Goal: Transaction & Acquisition: Purchase product/service

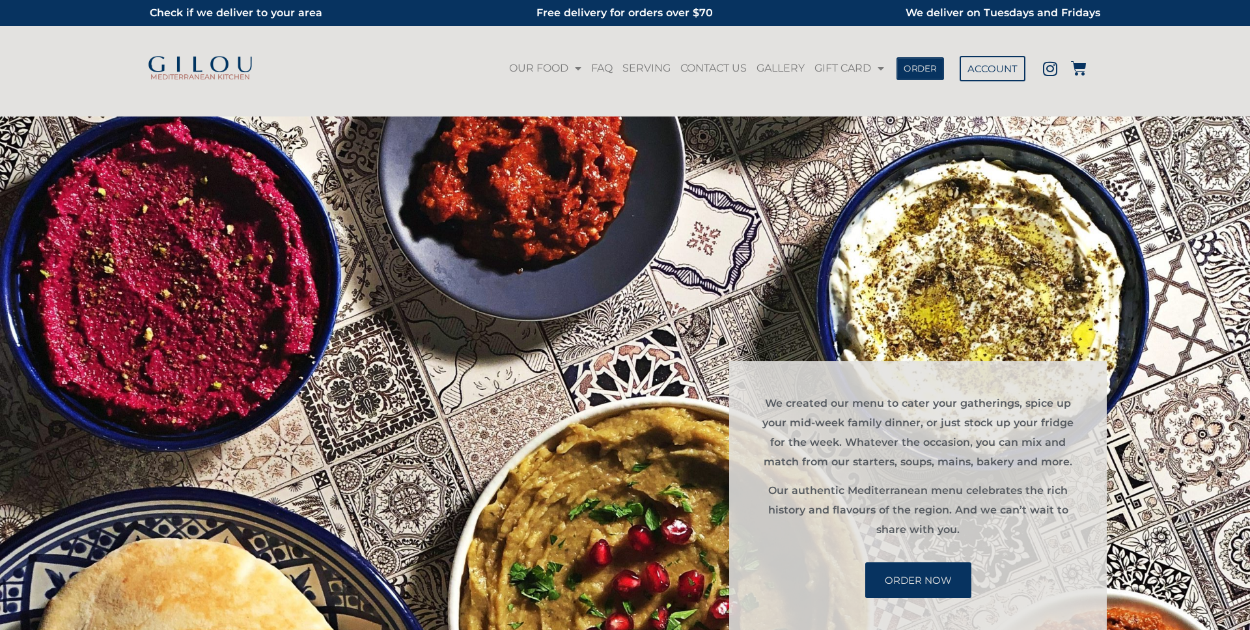
click at [926, 70] on span "ORDER" at bounding box center [920, 68] width 33 height 9
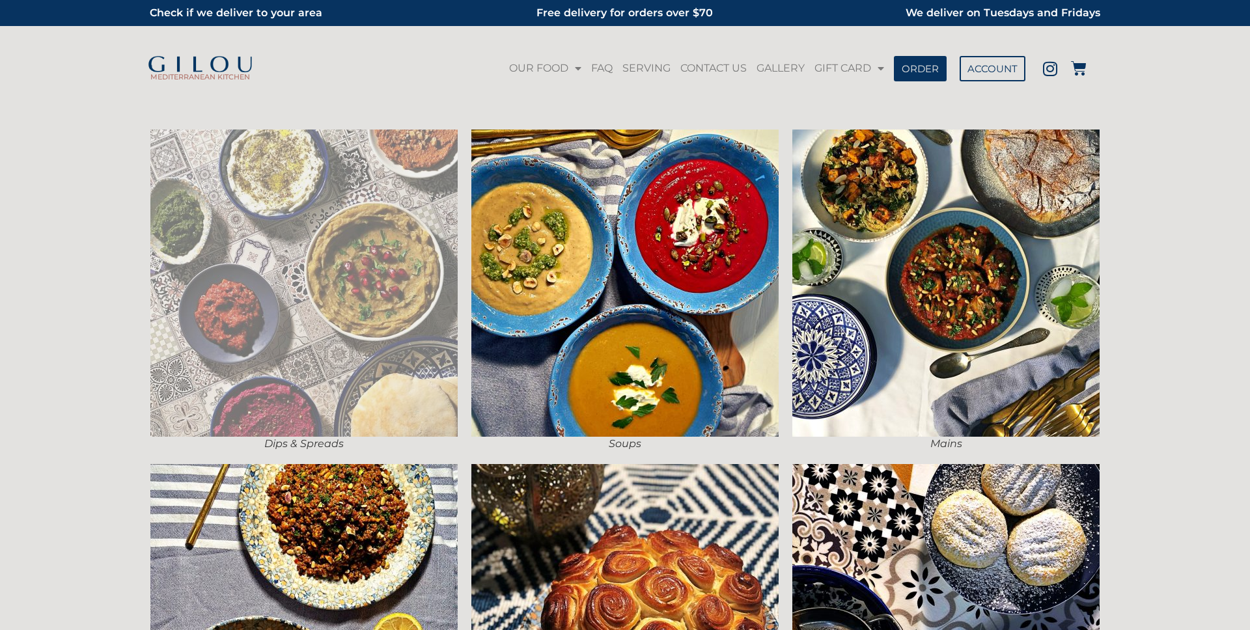
click at [372, 263] on img at bounding box center [303, 283] width 307 height 307
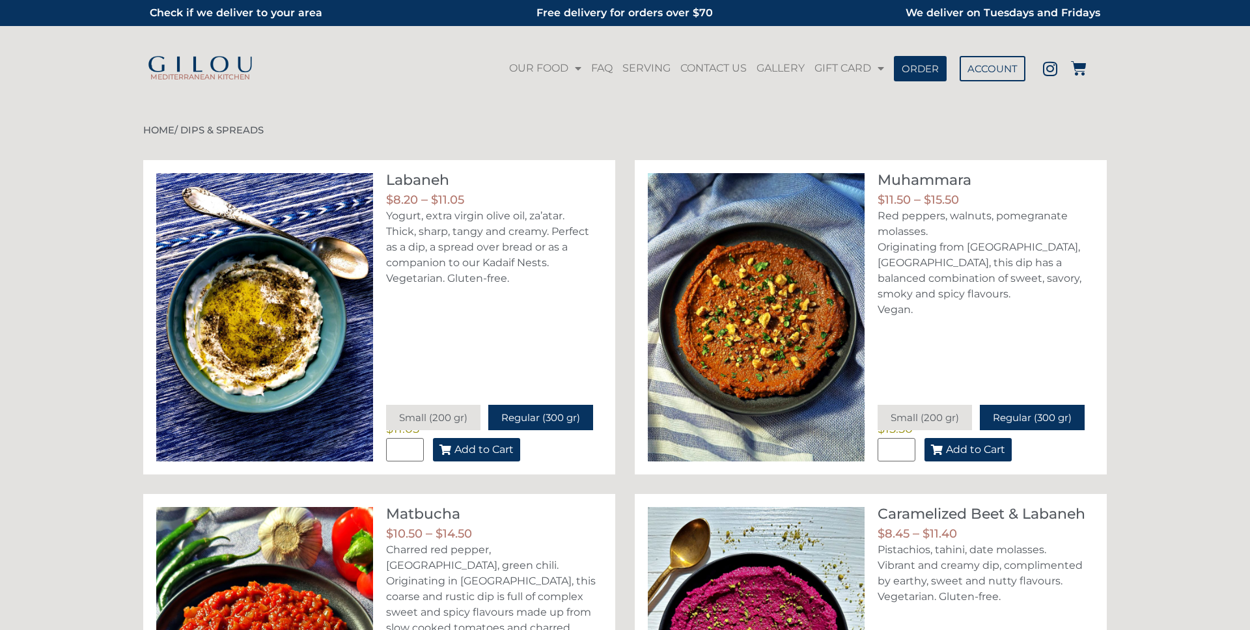
click at [478, 445] on span "Add to Cart" at bounding box center [484, 450] width 59 height 10
click at [1079, 72] on icon at bounding box center [1079, 69] width 16 height 16
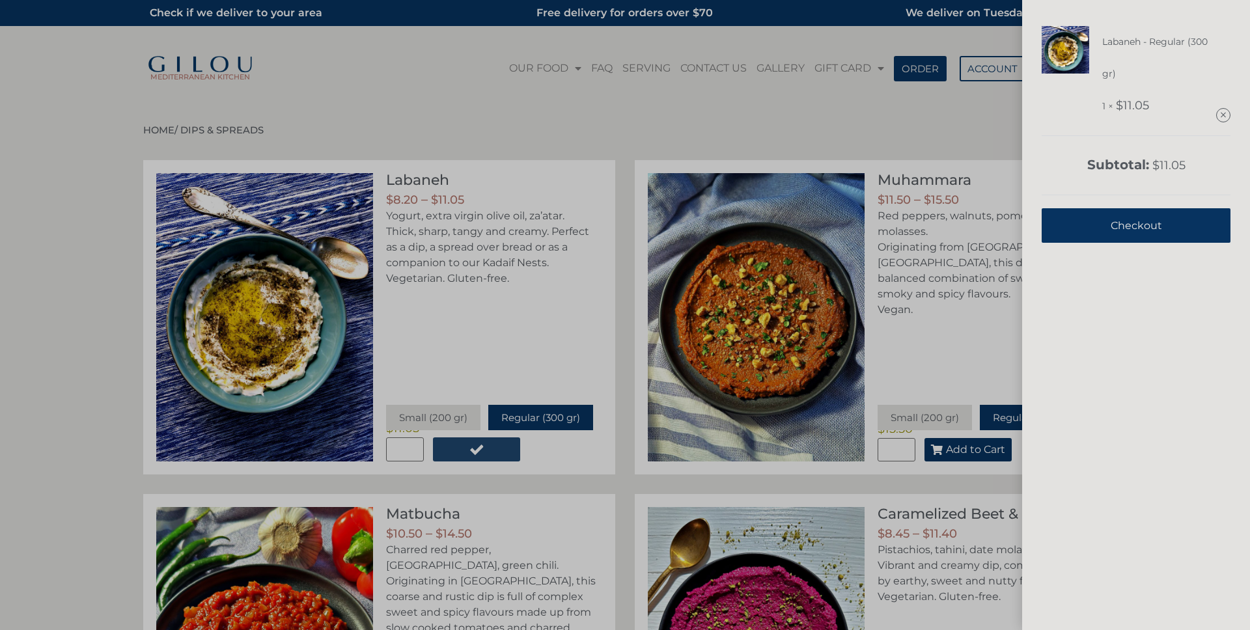
click at [1110, 235] on link "Checkout" at bounding box center [1136, 225] width 189 height 35
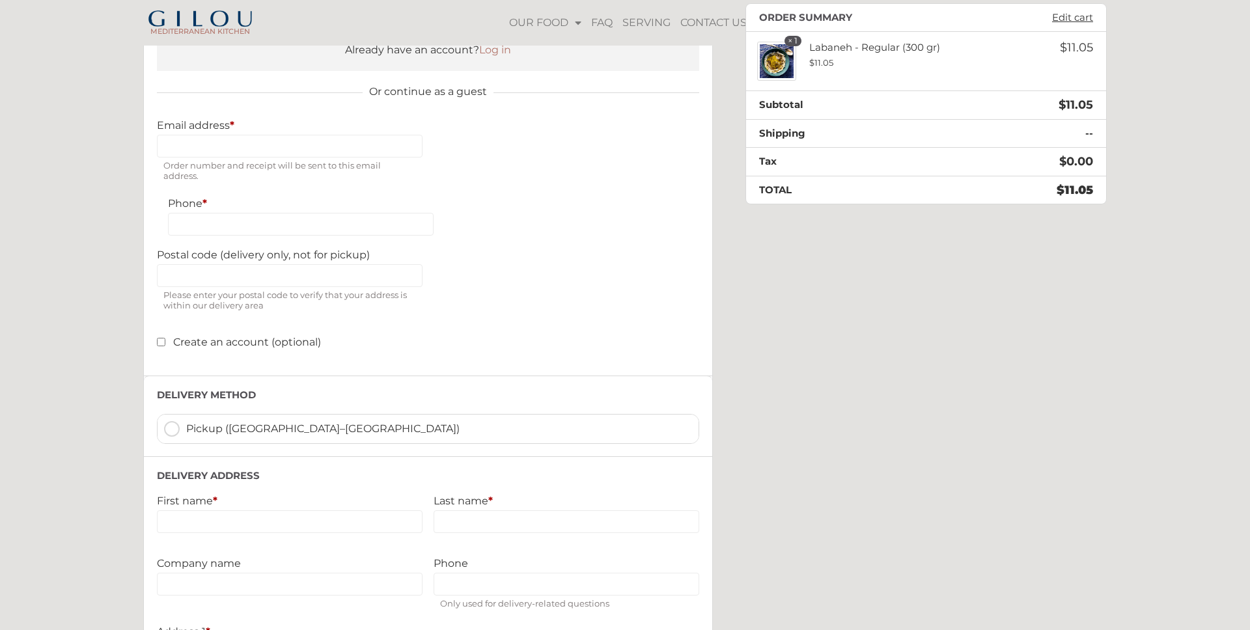
scroll to position [195, 0]
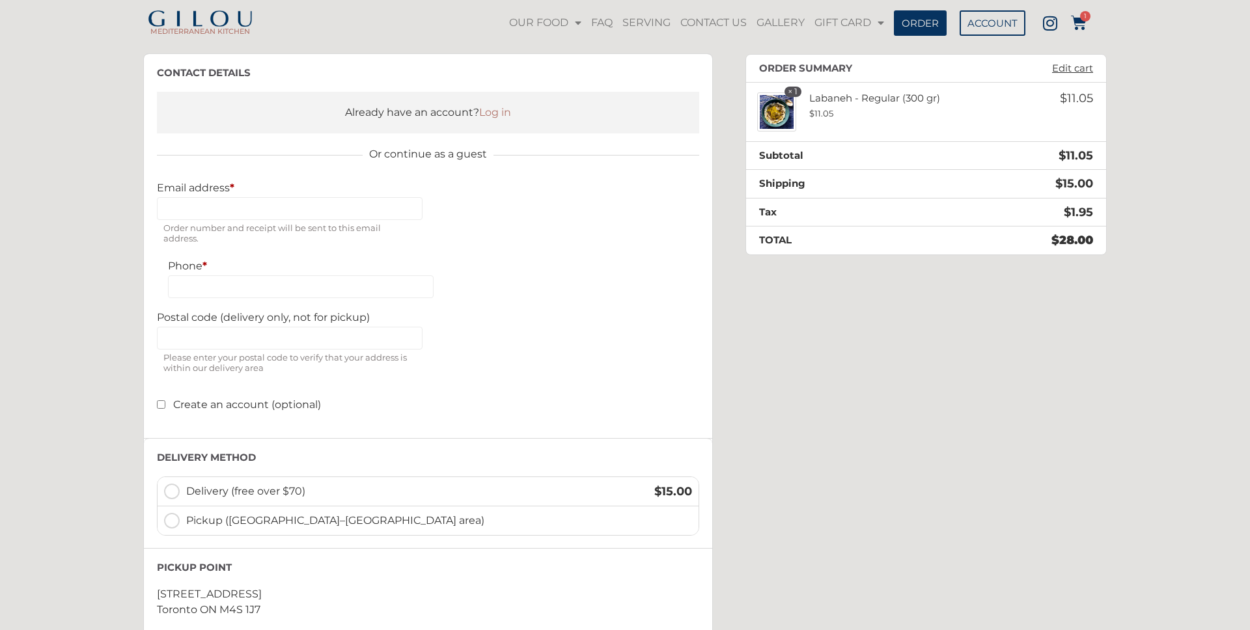
scroll to position [76, 0]
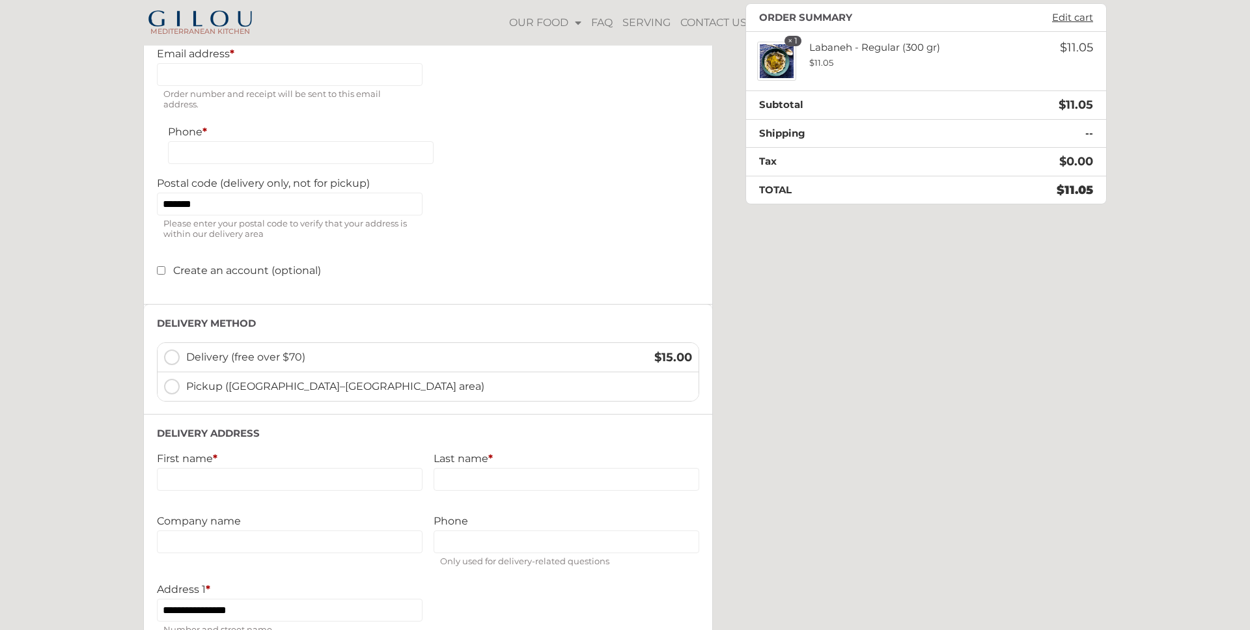
scroll to position [270, 0]
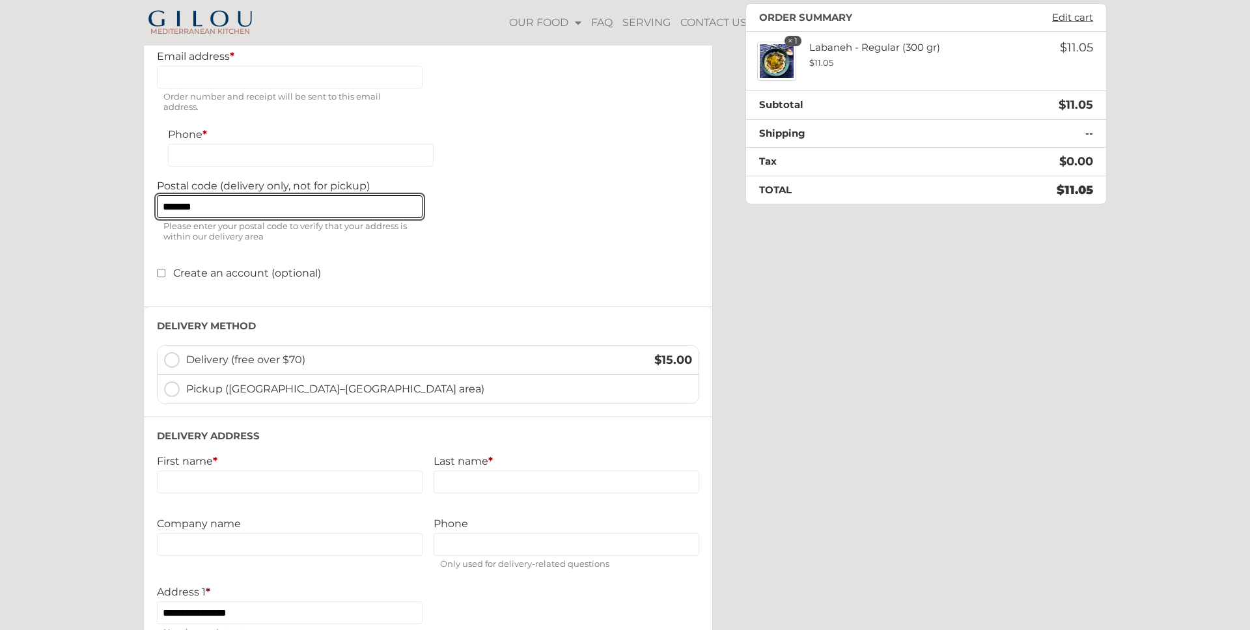
click at [225, 213] on input "*******" at bounding box center [290, 206] width 266 height 23
